Goal: Task Accomplishment & Management: Use online tool/utility

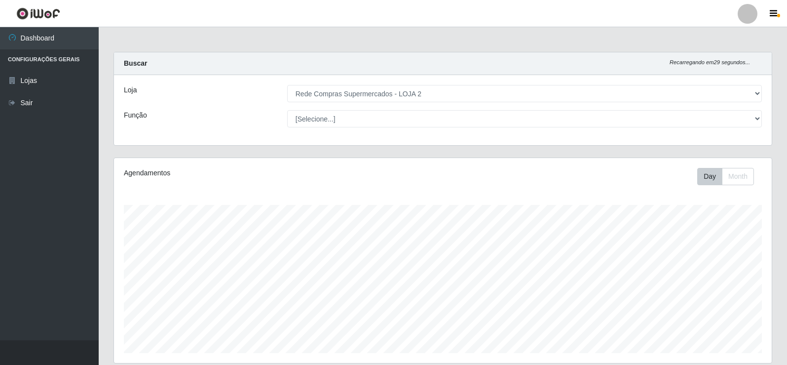
select select "161"
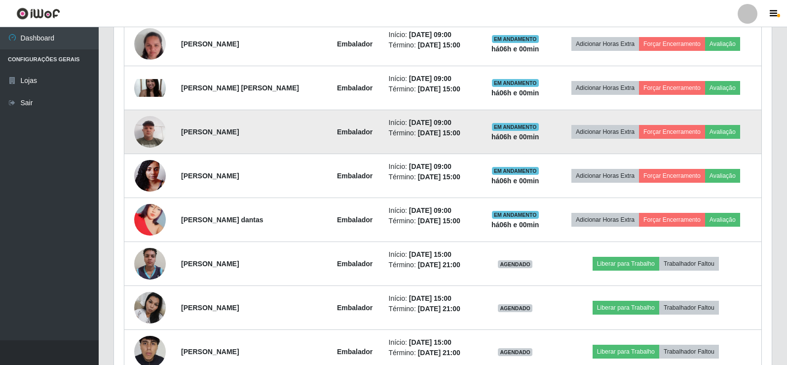
scroll to position [406, 0]
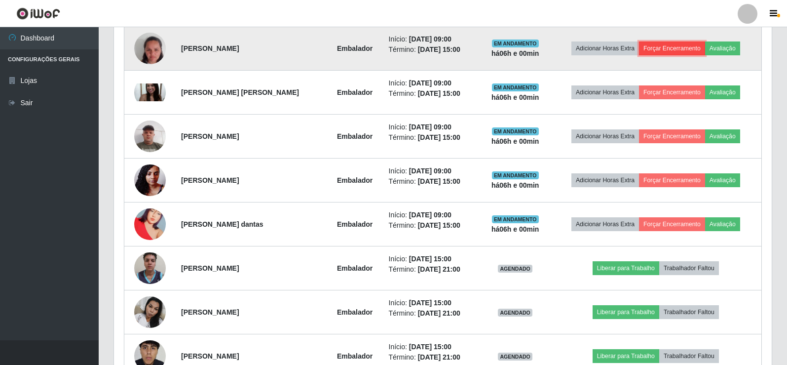
click at [679, 47] on button "Forçar Encerramento" at bounding box center [672, 48] width 66 height 14
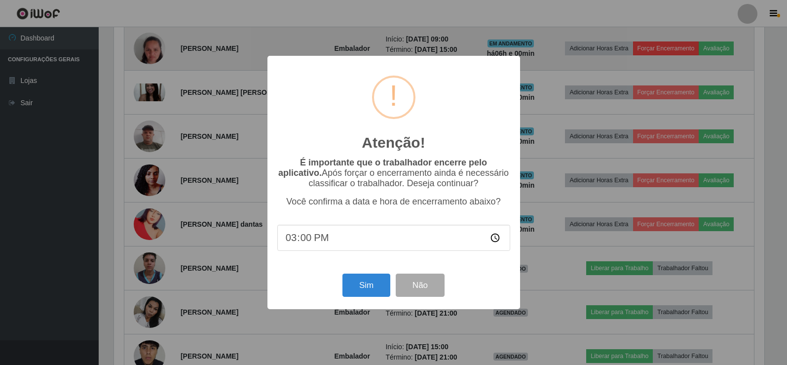
scroll to position [205, 653]
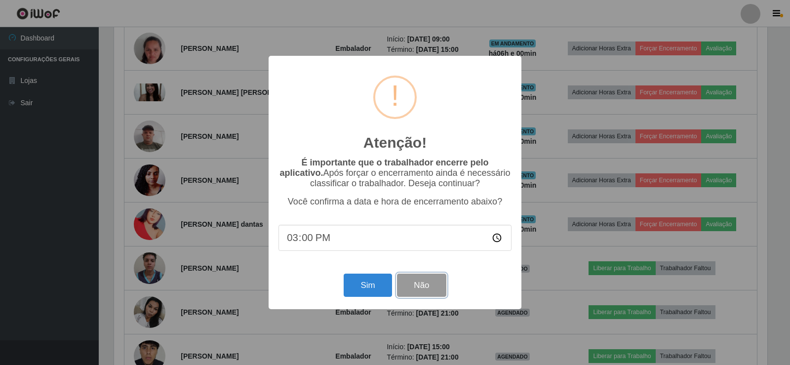
click at [428, 283] on button "Não" at bounding box center [421, 285] width 49 height 23
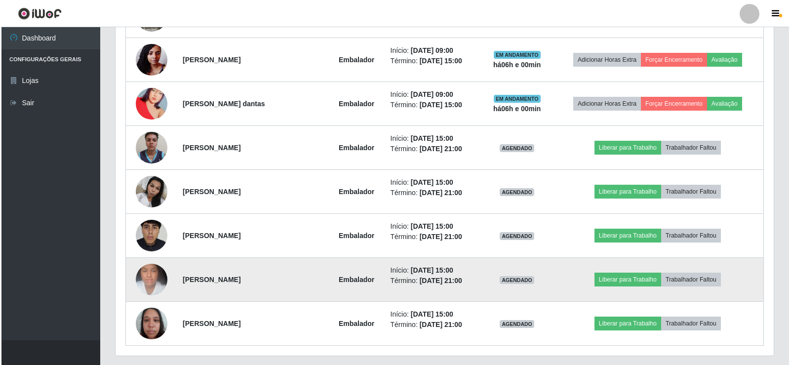
scroll to position [554, 0]
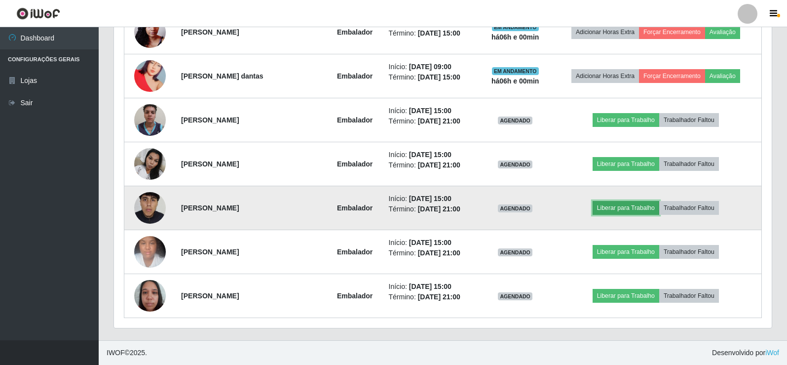
click at [630, 205] on button "Liberar para Trabalho" at bounding box center [626, 208] width 67 height 14
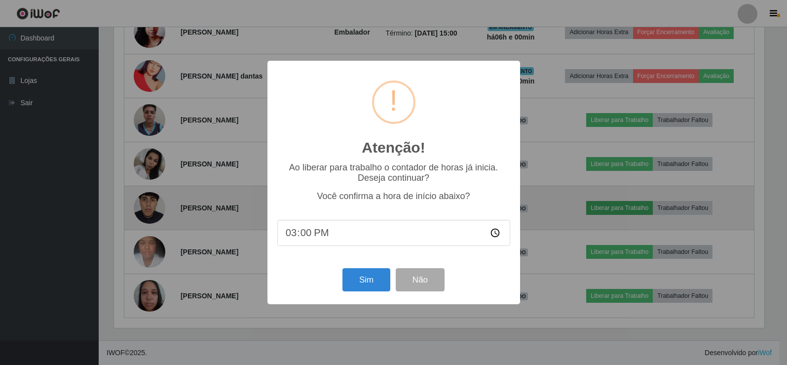
scroll to position [205, 653]
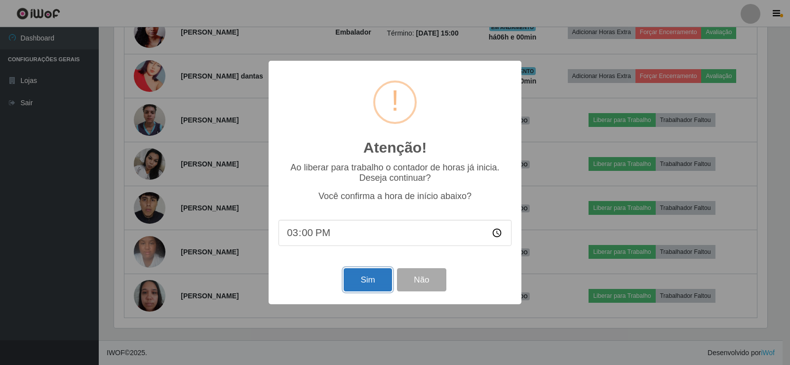
click at [366, 281] on button "Sim" at bounding box center [368, 279] width 48 height 23
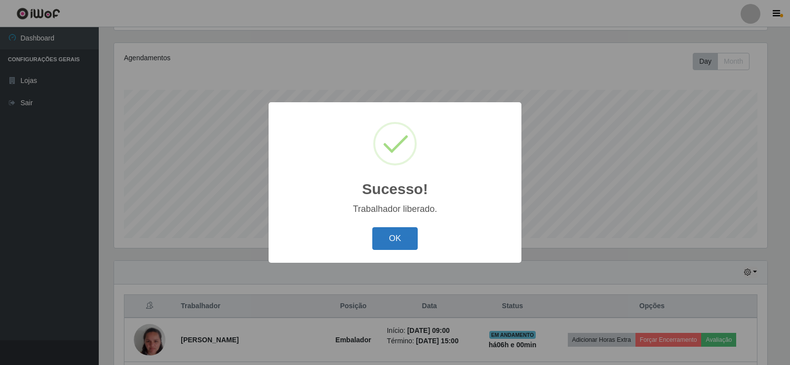
click at [396, 237] on button "OK" at bounding box center [395, 238] width 46 height 23
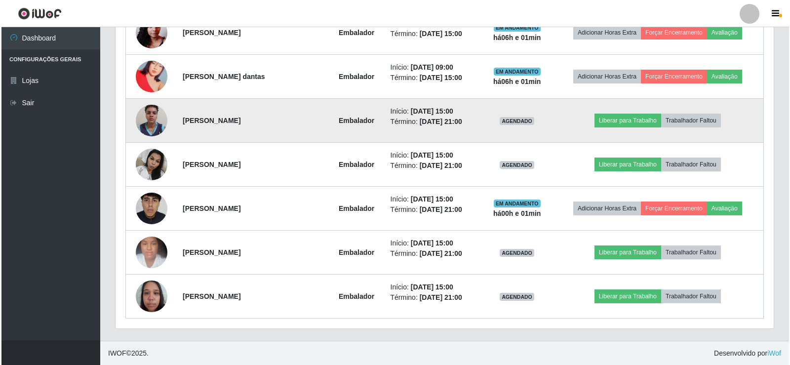
scroll to position [554, 0]
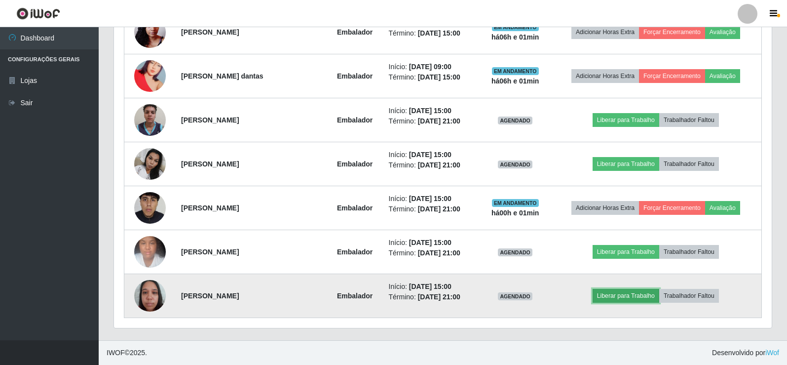
click at [625, 297] on button "Liberar para Trabalho" at bounding box center [626, 296] width 67 height 14
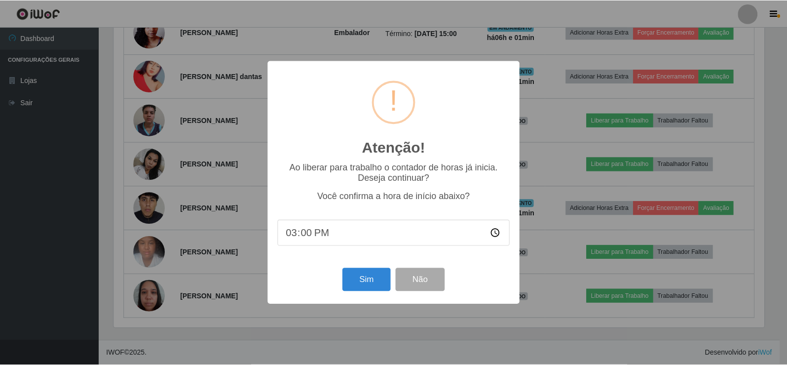
scroll to position [205, 653]
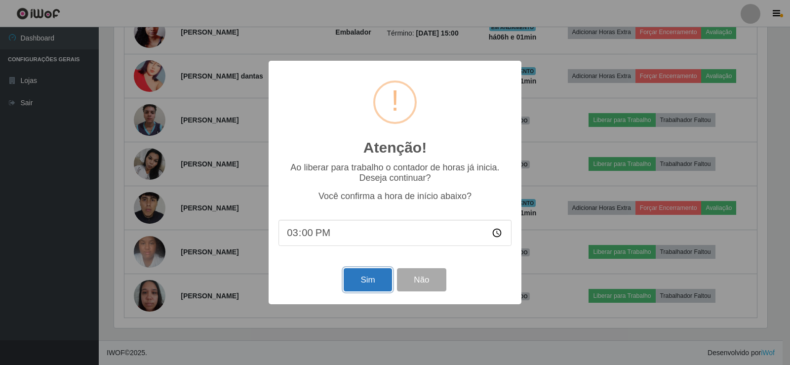
click at [370, 281] on button "Sim" at bounding box center [368, 279] width 48 height 23
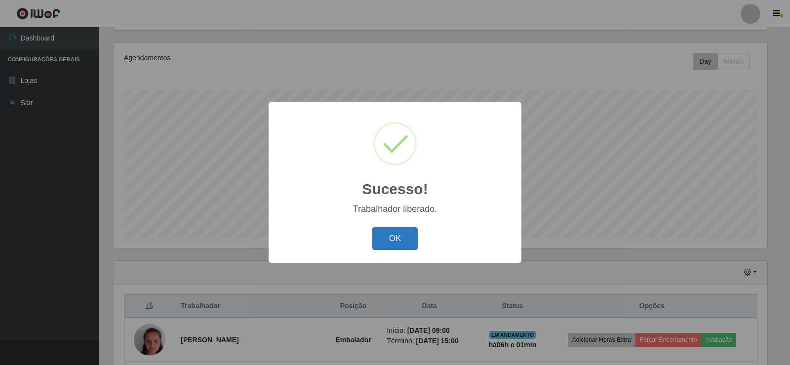
click at [392, 228] on button "OK" at bounding box center [395, 238] width 46 height 23
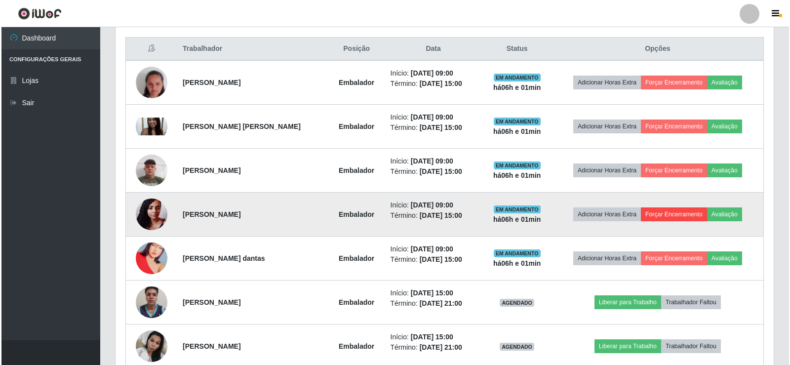
scroll to position [308, 0]
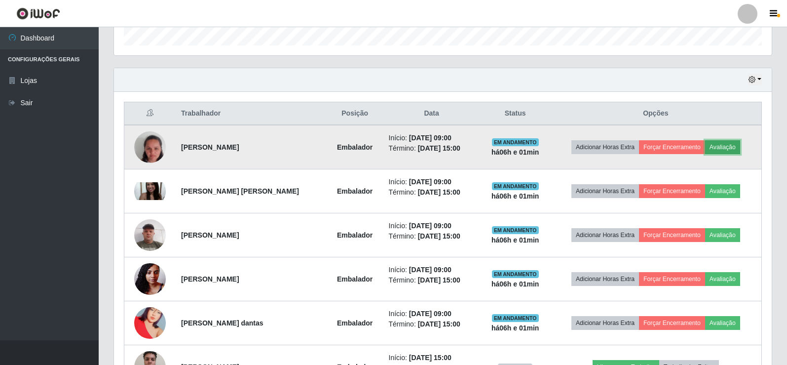
click at [736, 151] on button "Avaliação" at bounding box center [723, 147] width 35 height 14
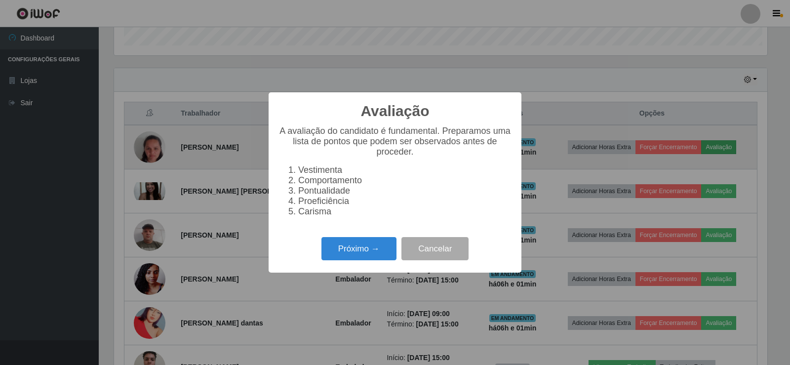
scroll to position [205, 653]
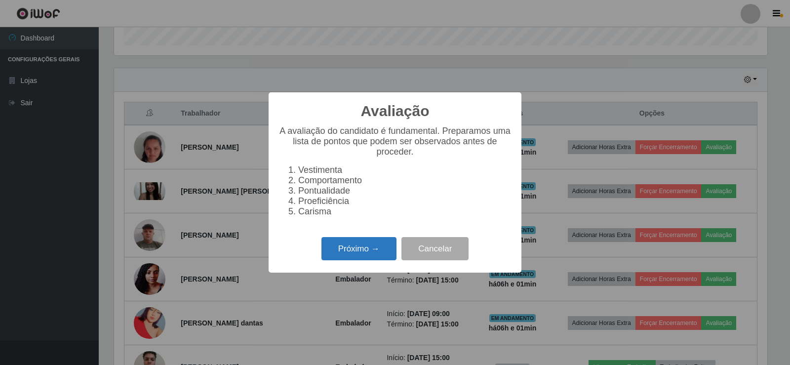
click at [371, 259] on button "Próximo →" at bounding box center [358, 248] width 75 height 23
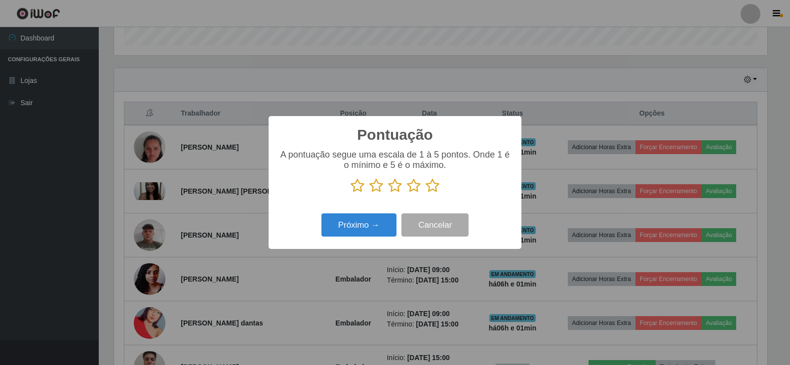
click at [434, 187] on icon at bounding box center [433, 185] width 14 height 15
click at [426, 193] on input "radio" at bounding box center [426, 193] width 0 height 0
click at [388, 222] on button "Próximo →" at bounding box center [358, 224] width 75 height 23
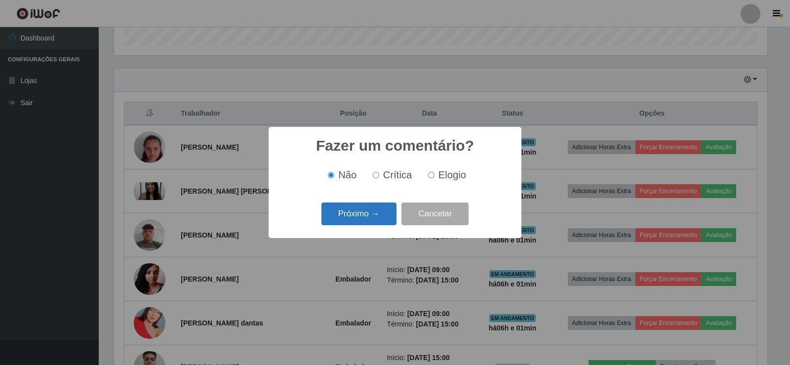
click at [385, 226] on button "Próximo →" at bounding box center [358, 213] width 75 height 23
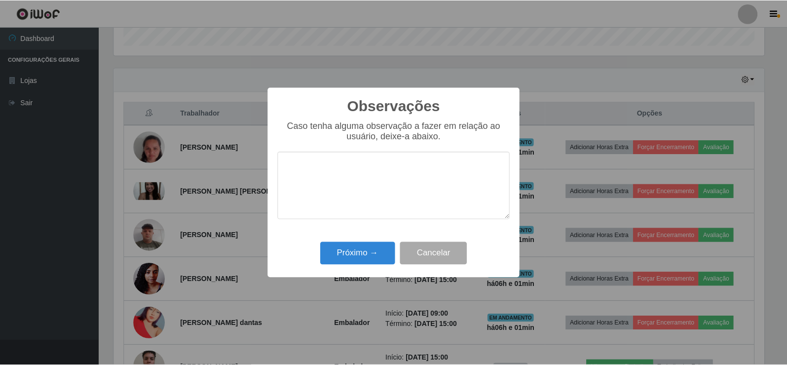
scroll to position [493521, 493073]
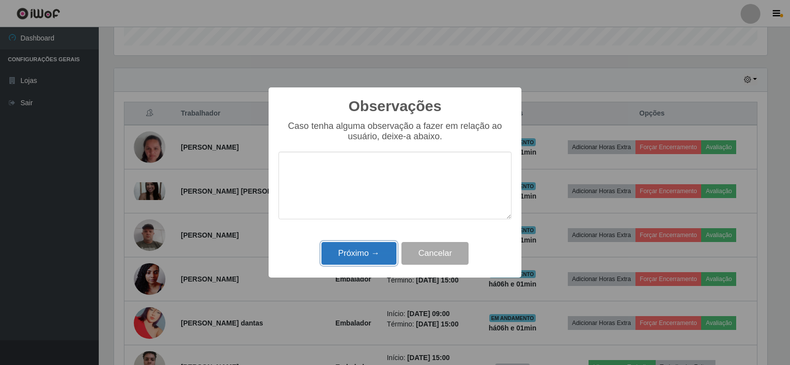
click at [378, 259] on button "Próximo →" at bounding box center [358, 253] width 75 height 23
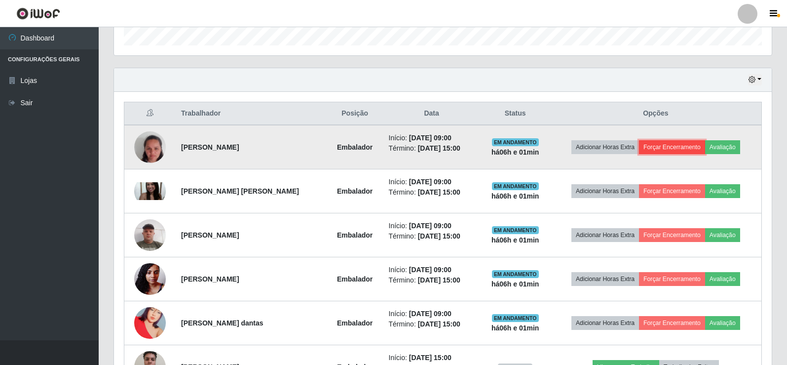
click at [677, 141] on button "Forçar Encerramento" at bounding box center [672, 147] width 66 height 14
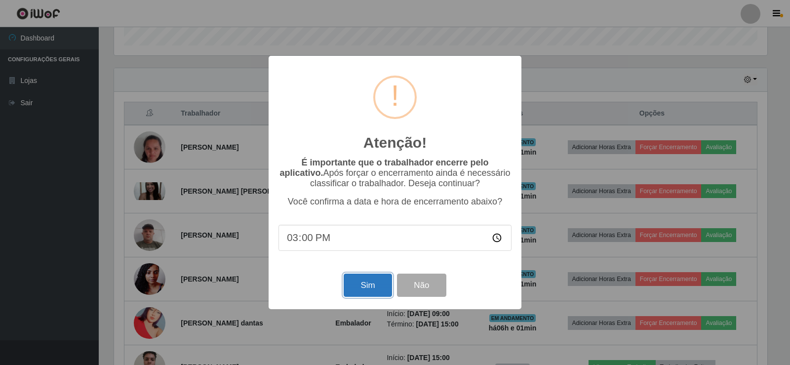
click at [367, 290] on button "Sim" at bounding box center [368, 285] width 48 height 23
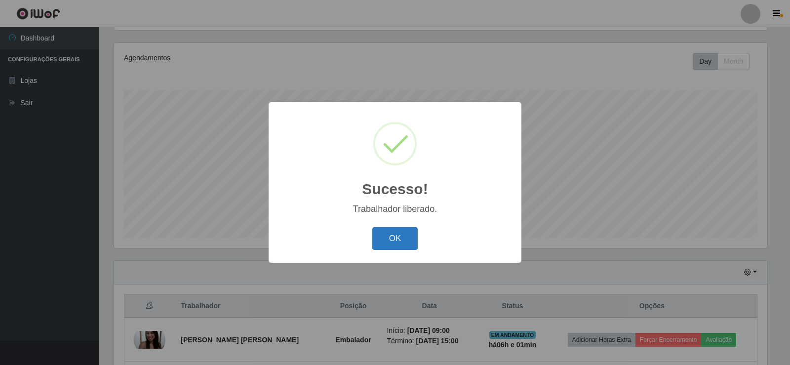
click at [394, 236] on button "OK" at bounding box center [395, 238] width 46 height 23
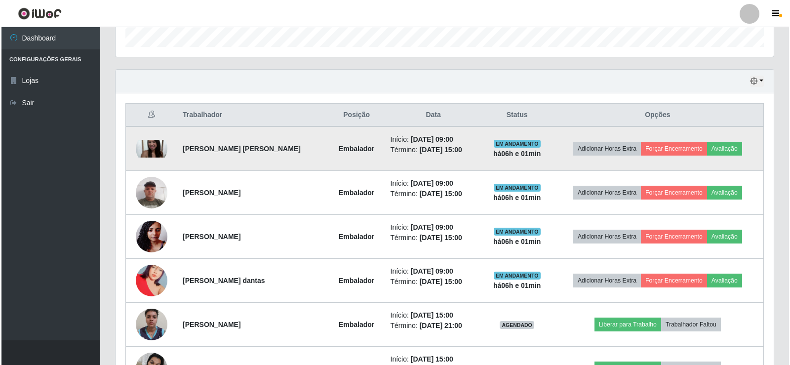
scroll to position [313, 0]
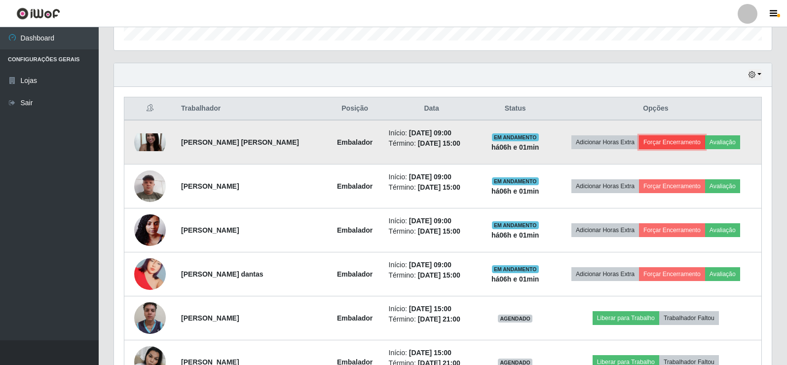
click at [670, 139] on button "Forçar Encerramento" at bounding box center [672, 142] width 66 height 14
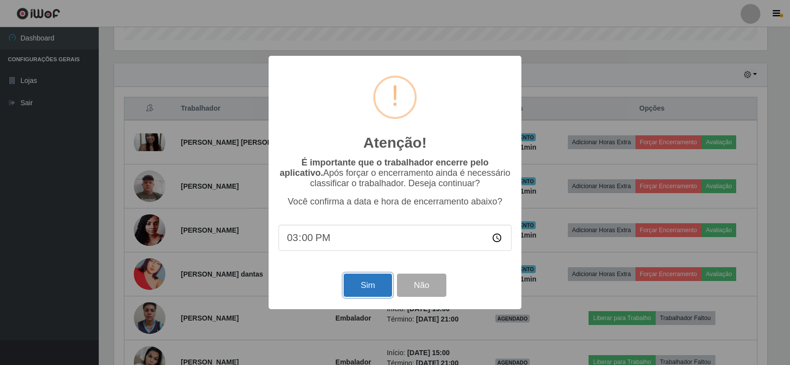
click at [375, 289] on button "Sim" at bounding box center [368, 285] width 48 height 23
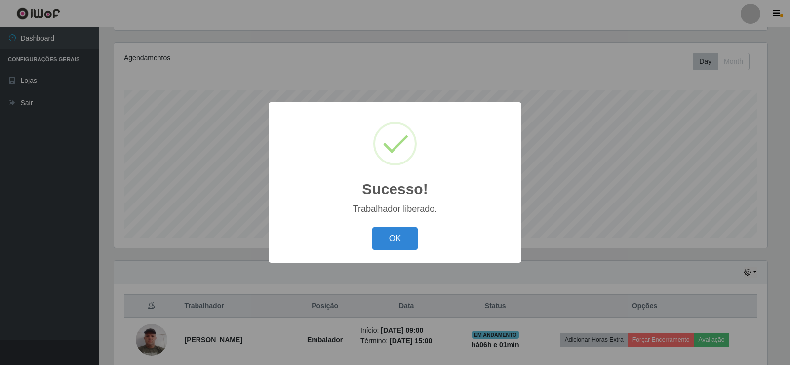
drag, startPoint x: 407, startPoint y: 235, endPoint x: 646, endPoint y: 186, distance: 244.3
click at [436, 234] on div "OK Cancel" at bounding box center [394, 238] width 233 height 28
click at [397, 233] on button "OK" at bounding box center [395, 238] width 46 height 23
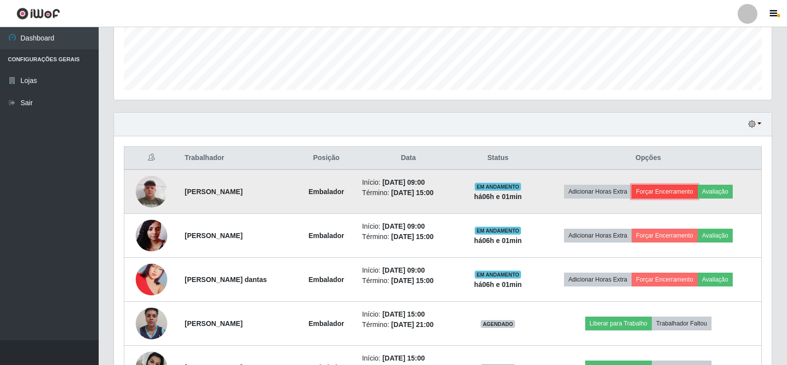
click at [665, 192] on button "Forçar Encerramento" at bounding box center [665, 192] width 66 height 14
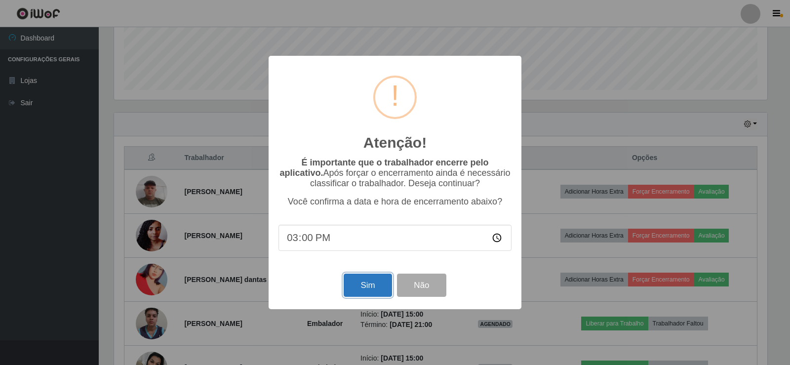
click at [363, 291] on button "Sim" at bounding box center [368, 285] width 48 height 23
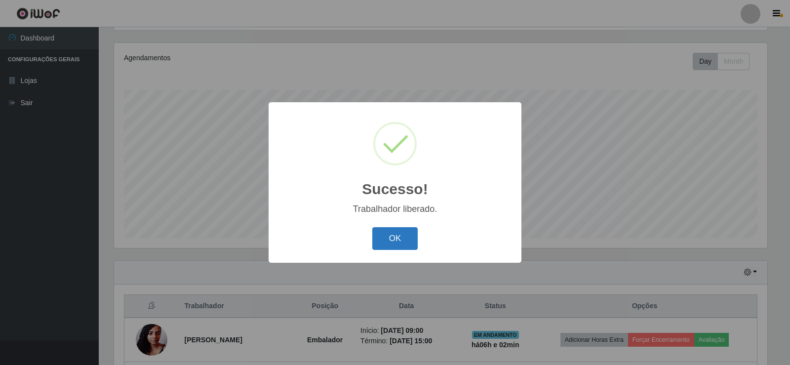
click at [389, 234] on button "OK" at bounding box center [395, 238] width 46 height 23
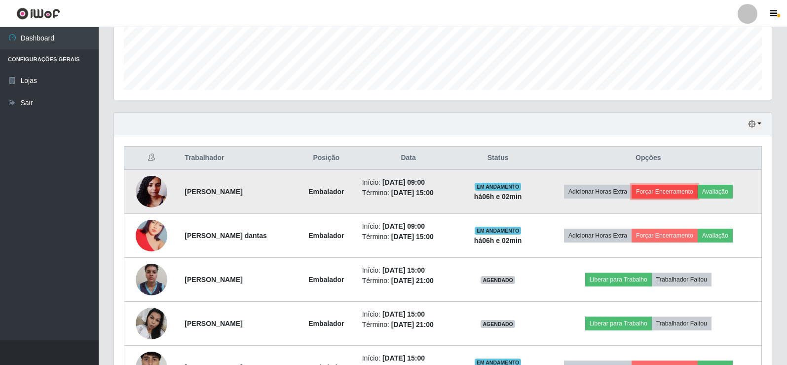
click at [677, 191] on button "Forçar Encerramento" at bounding box center [665, 192] width 66 height 14
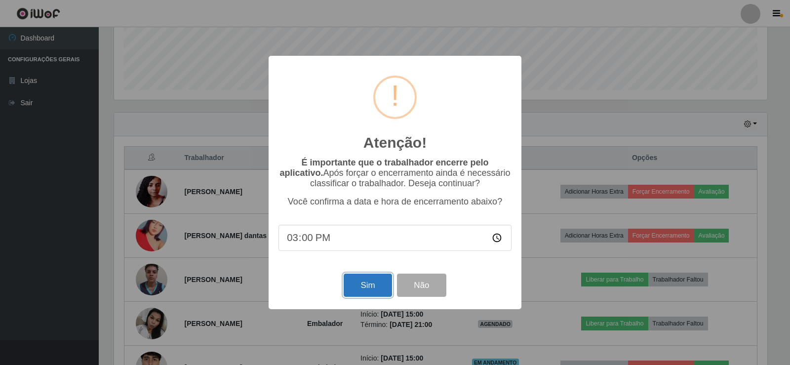
click at [365, 290] on button "Sim" at bounding box center [368, 285] width 48 height 23
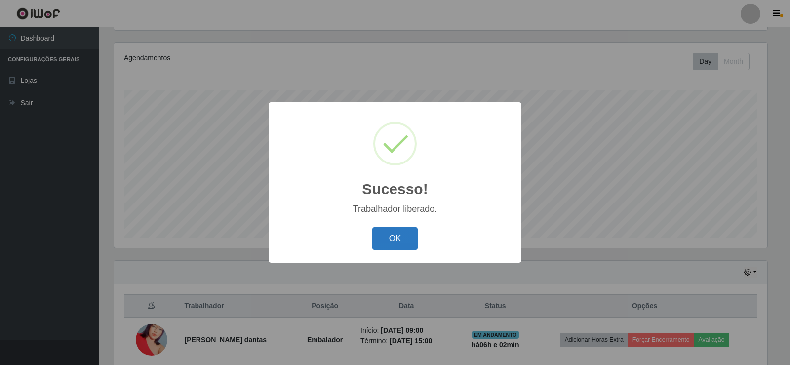
click at [397, 240] on button "OK" at bounding box center [395, 238] width 46 height 23
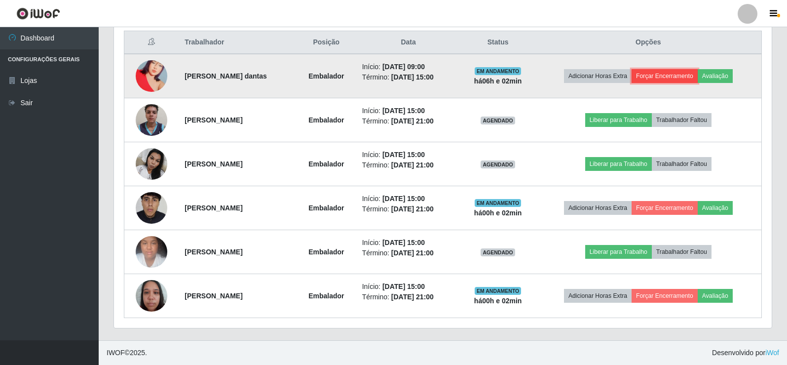
click at [666, 72] on button "Forçar Encerramento" at bounding box center [665, 76] width 66 height 14
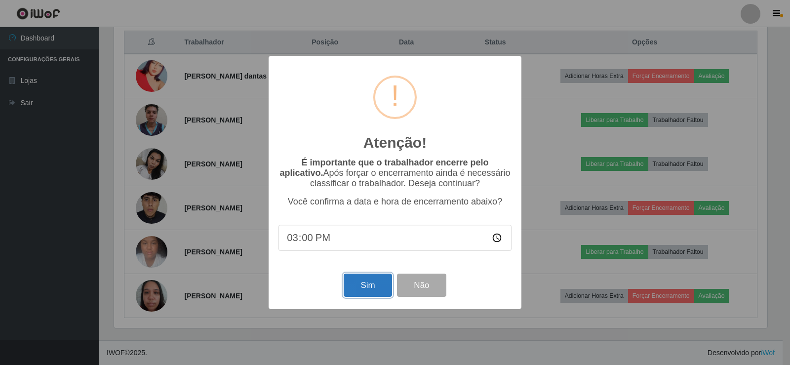
click at [358, 292] on button "Sim" at bounding box center [368, 285] width 48 height 23
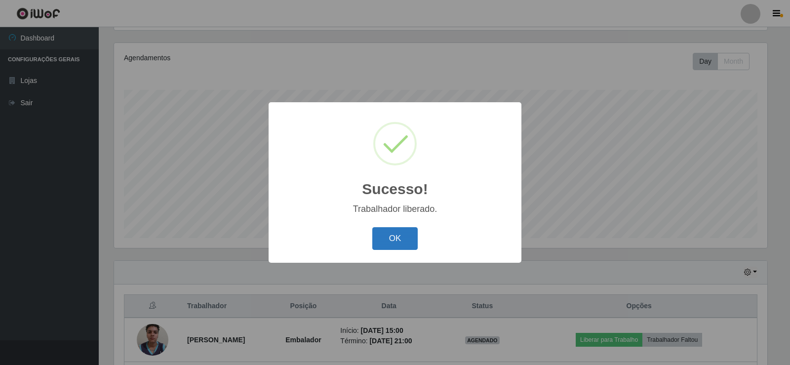
click at [393, 239] on button "OK" at bounding box center [395, 238] width 46 height 23
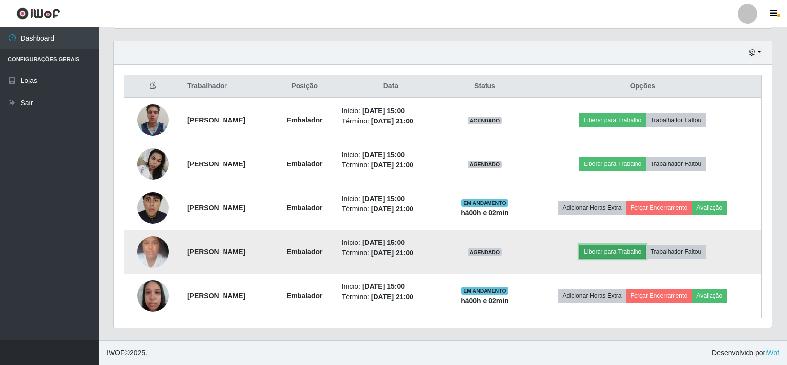
click at [630, 255] on button "Liberar para Trabalho" at bounding box center [613, 252] width 67 height 14
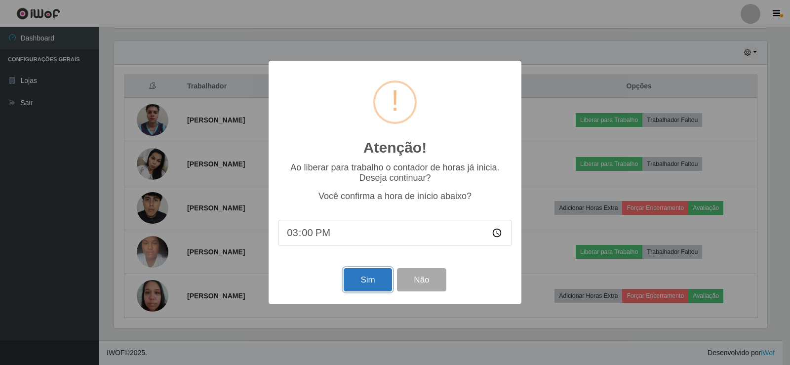
click at [363, 285] on button "Sim" at bounding box center [368, 279] width 48 height 23
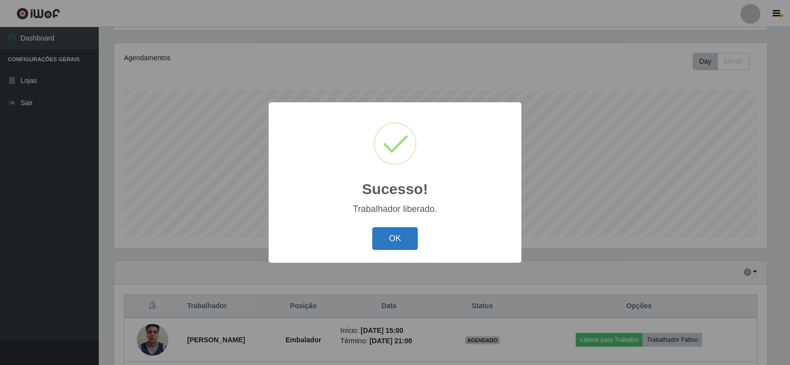
click at [381, 237] on button "OK" at bounding box center [395, 238] width 46 height 23
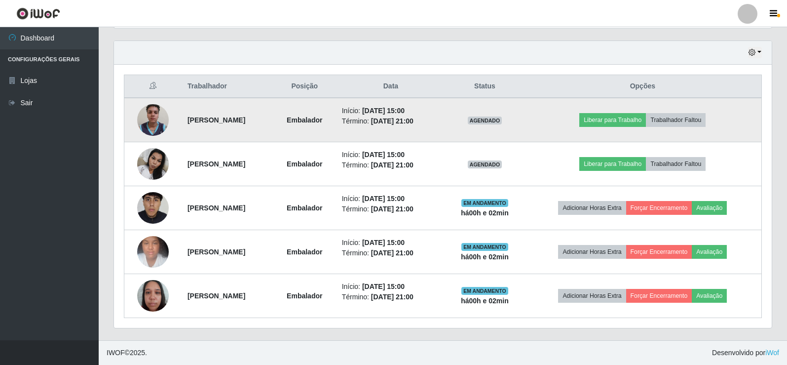
click at [141, 122] on img at bounding box center [153, 120] width 32 height 42
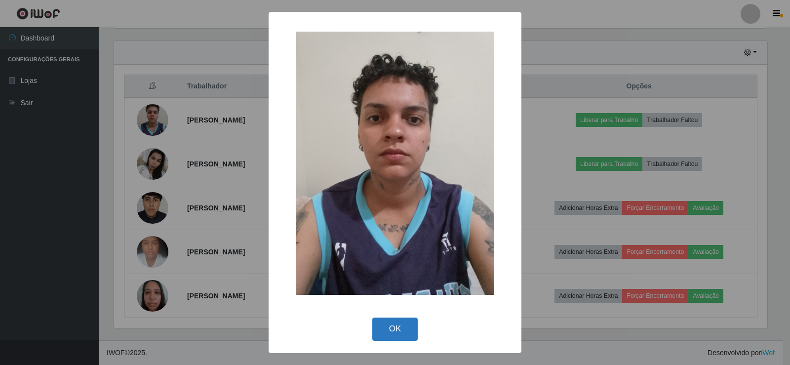
click at [393, 334] on button "OK" at bounding box center [395, 328] width 46 height 23
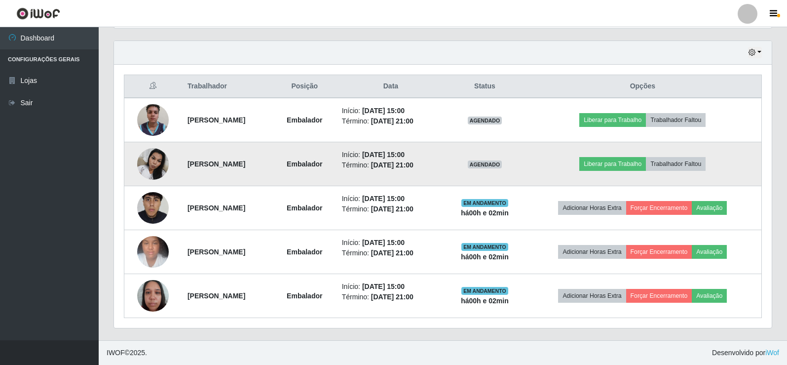
click at [157, 165] on img at bounding box center [153, 164] width 32 height 42
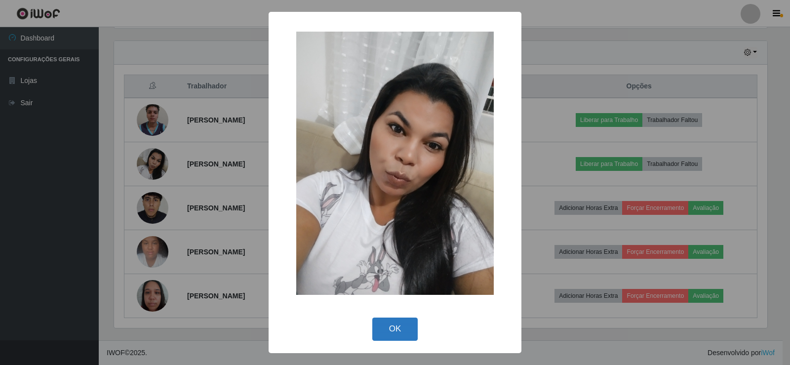
click at [399, 329] on button "OK" at bounding box center [395, 328] width 46 height 23
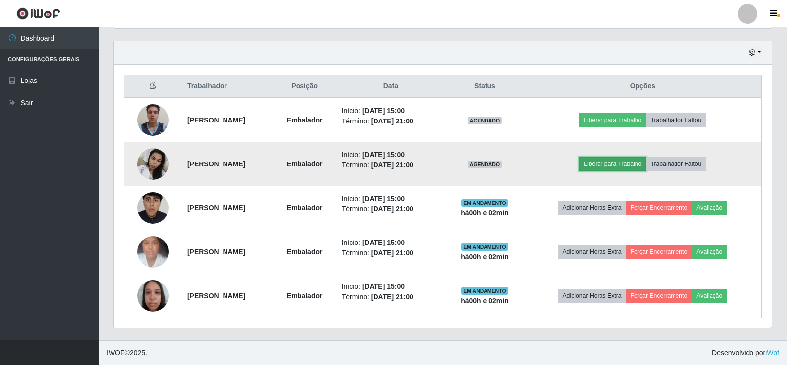
click at [610, 158] on button "Liberar para Trabalho" at bounding box center [613, 164] width 67 height 14
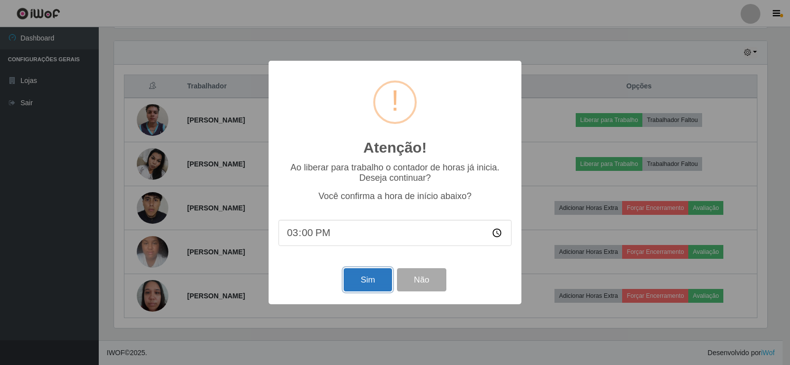
click at [366, 283] on button "Sim" at bounding box center [368, 279] width 48 height 23
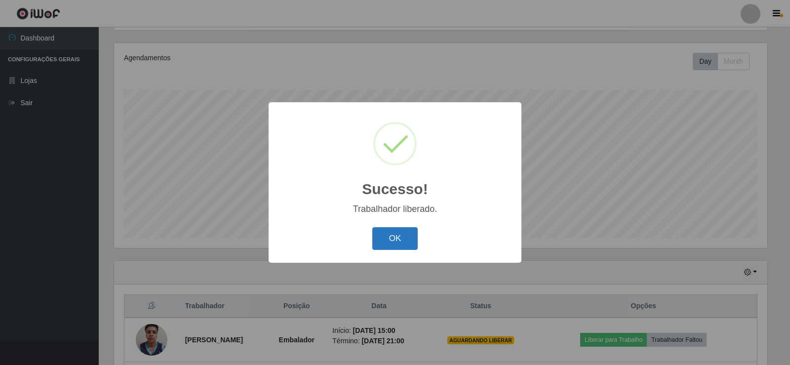
click at [394, 237] on button "OK" at bounding box center [395, 238] width 46 height 23
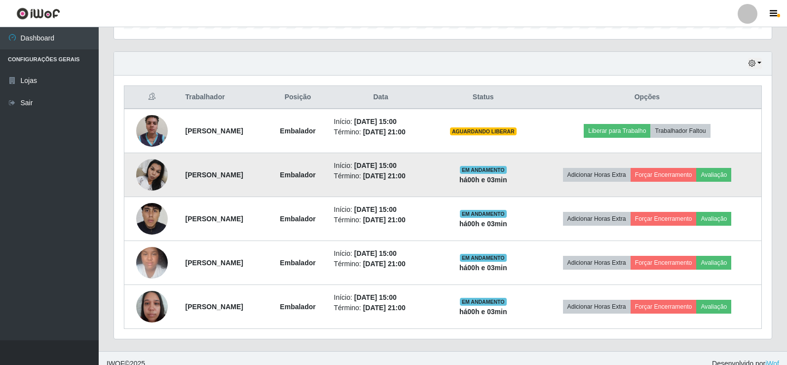
scroll to position [335, 0]
